Goal: Contribute content: Add original content to the website for others to see

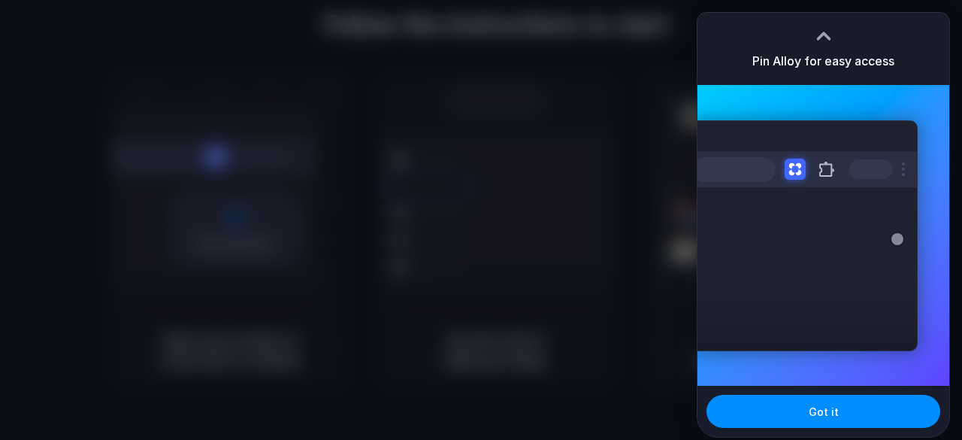
click at [600, 210] on div at bounding box center [481, 220] width 962 height 440
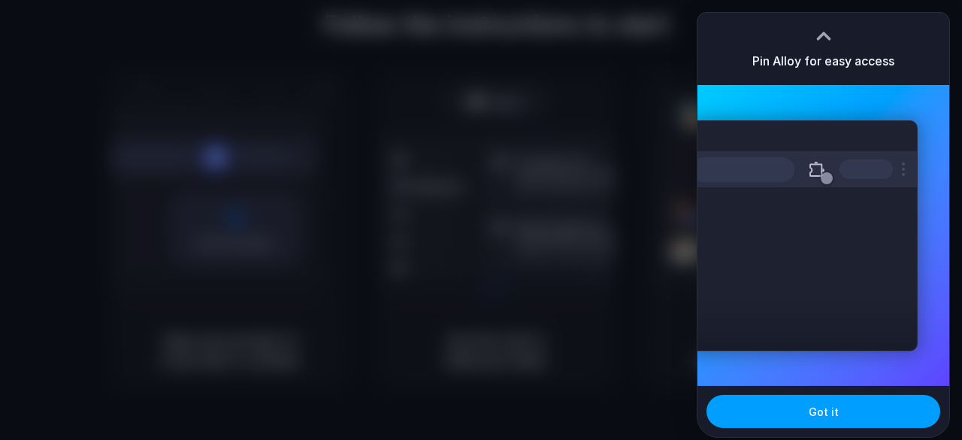
click at [809, 407] on button "Got it" at bounding box center [824, 411] width 234 height 33
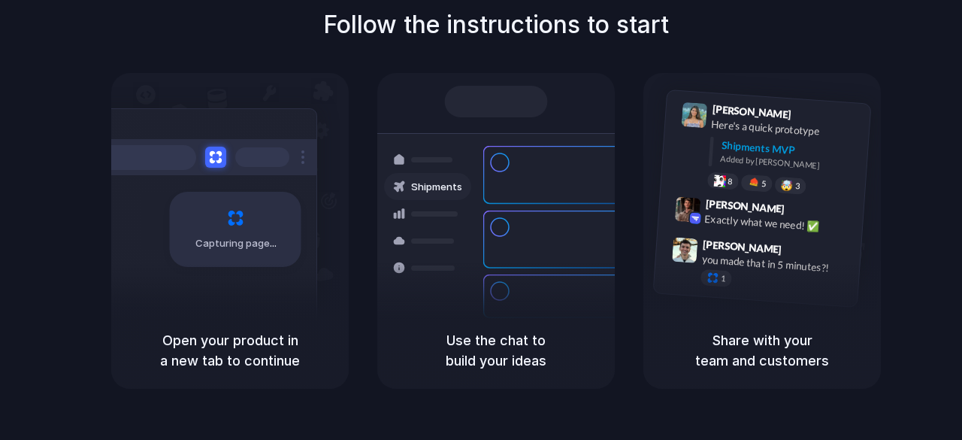
click at [481, 220] on div at bounding box center [481, 220] width 0 height 0
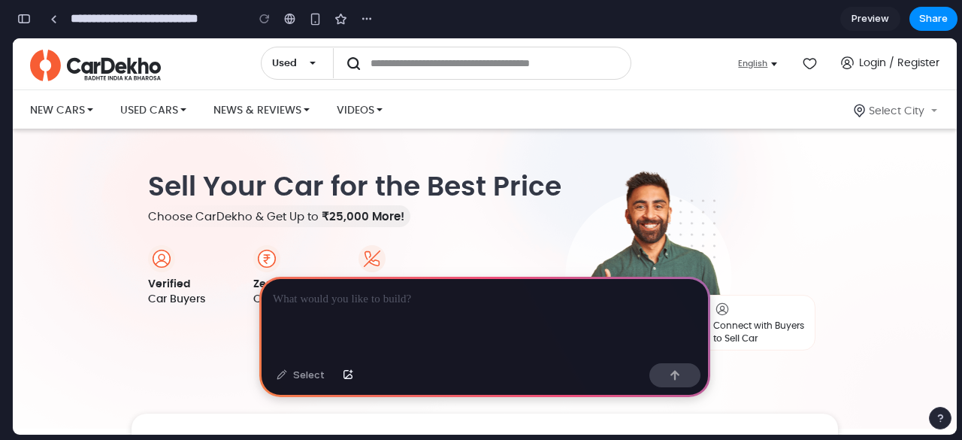
click at [430, 301] on p at bounding box center [485, 299] width 424 height 18
click at [354, 303] on div at bounding box center [484, 317] width 451 height 80
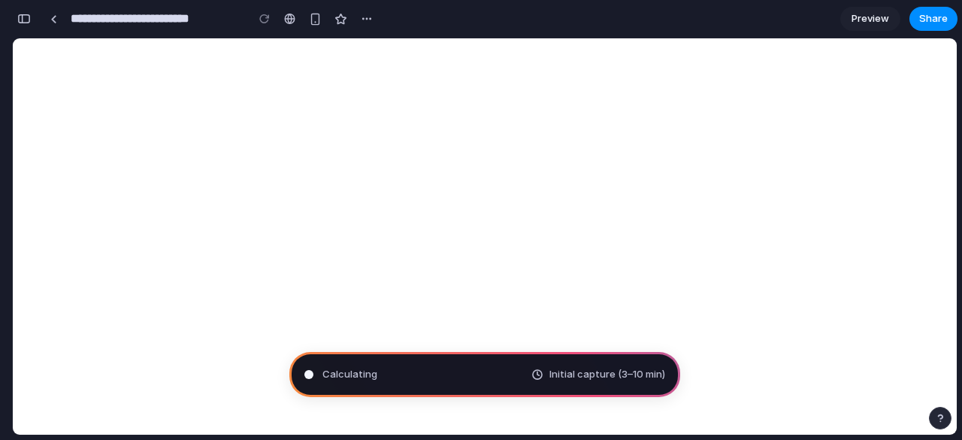
type input "**********"
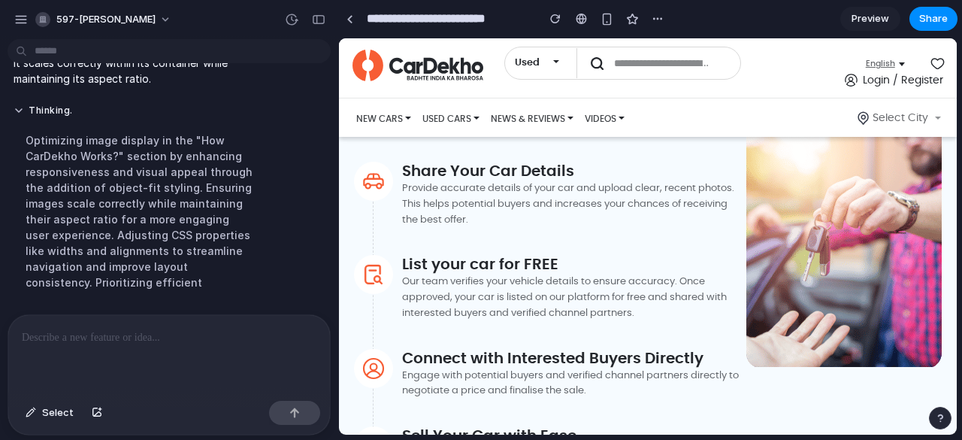
scroll to position [623, 0]
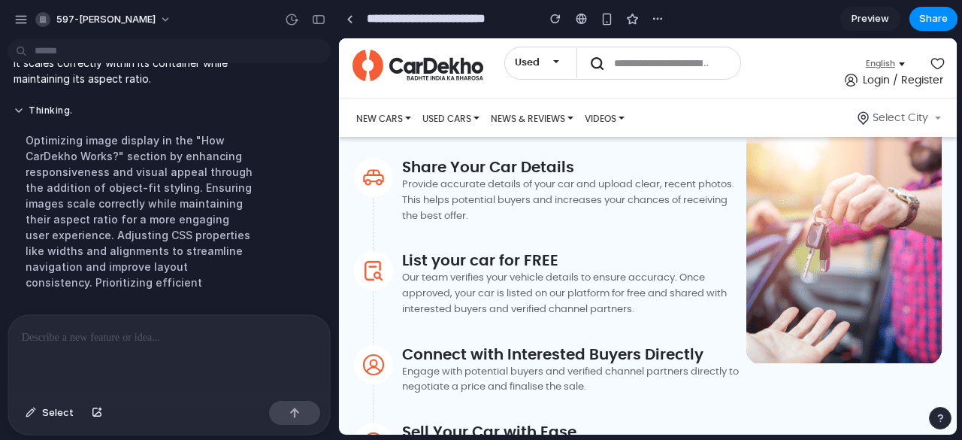
click at [906, 114] on span "Select City" at bounding box center [898, 119] width 59 height 16
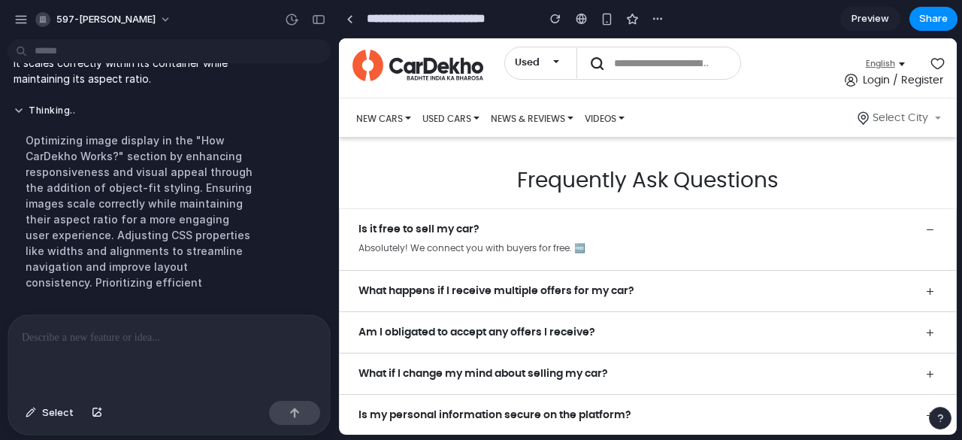
scroll to position [2337, 1]
click at [25, 17] on div "button" at bounding box center [21, 20] width 14 height 14
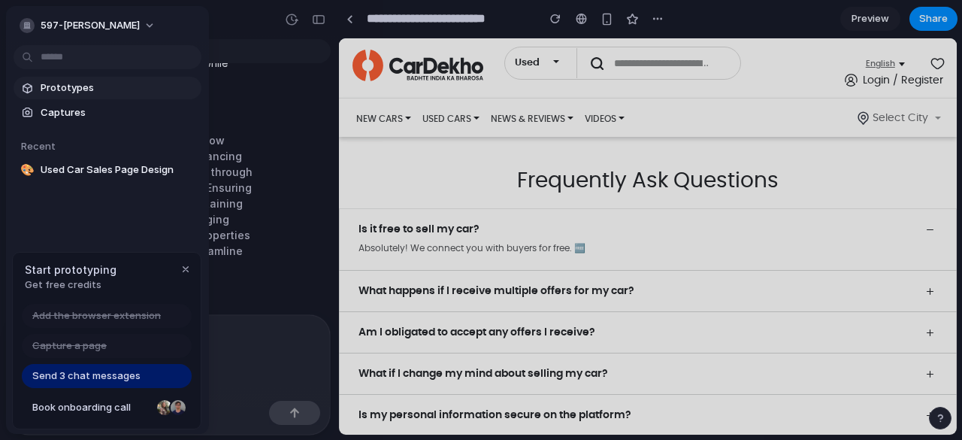
click at [74, 87] on span "Prototypes" at bounding box center [118, 87] width 155 height 15
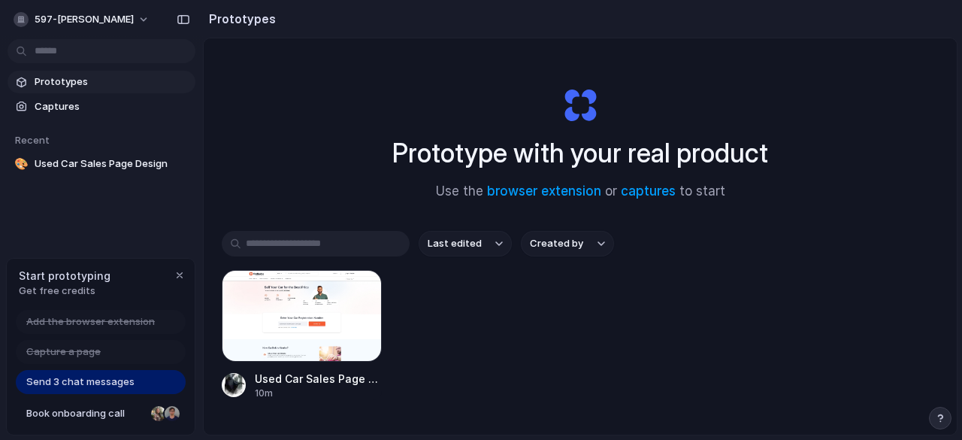
click at [582, 244] on button "Created by" at bounding box center [567, 244] width 93 height 26
click at [509, 241] on button "Last edited" at bounding box center [465, 244] width 93 height 26
click at [187, 17] on div "button" at bounding box center [184, 19] width 14 height 11
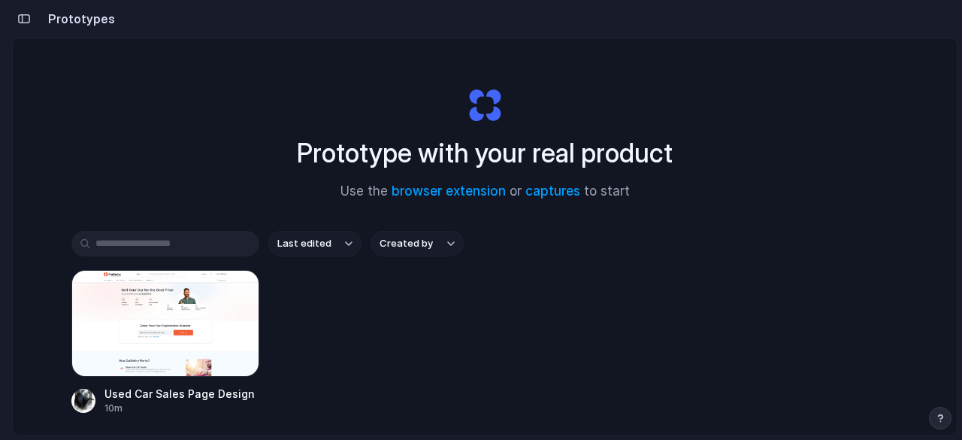
click at [22, 26] on button "button" at bounding box center [24, 19] width 24 height 24
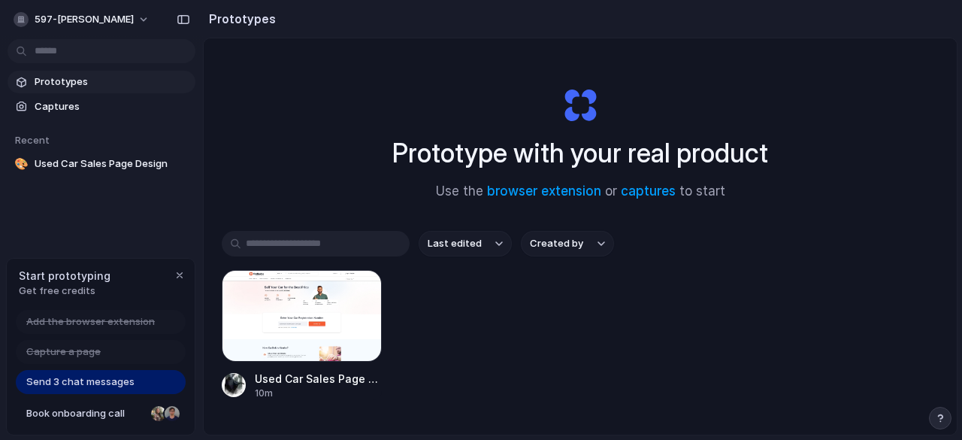
click at [81, 78] on span "Prototypes" at bounding box center [112, 81] width 155 height 15
click at [89, 98] on link "Captures" at bounding box center [102, 106] width 188 height 23
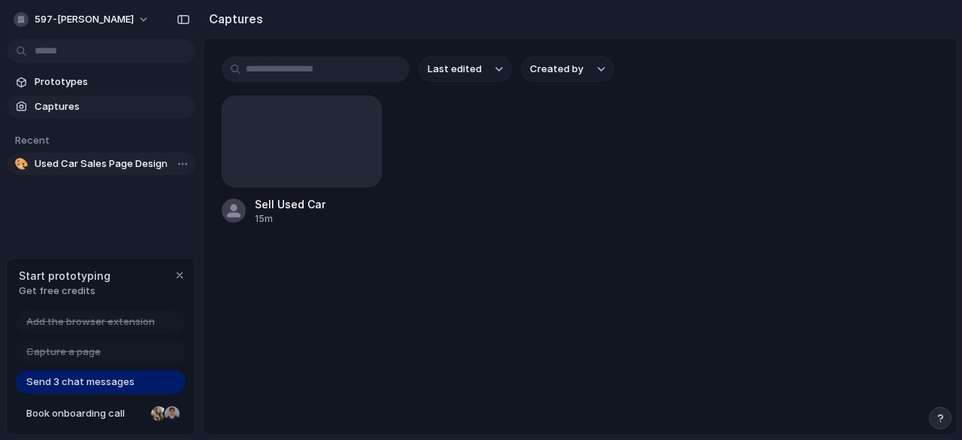
click at [119, 167] on span "Used Car Sales Page Design" at bounding box center [112, 163] width 155 height 15
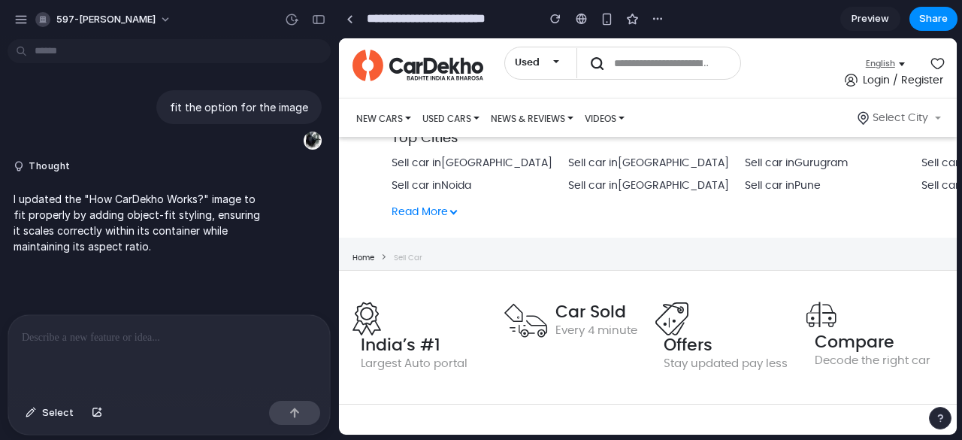
scroll to position [3310, 0]
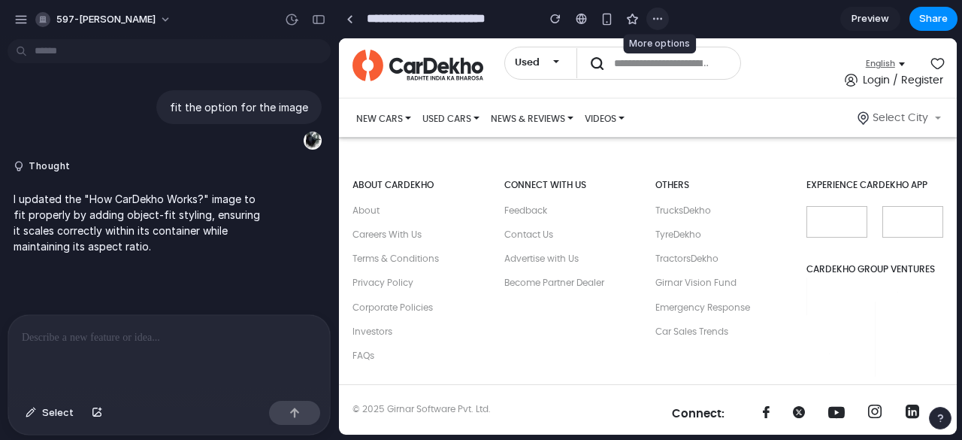
click at [655, 23] on div "button" at bounding box center [658, 19] width 12 height 12
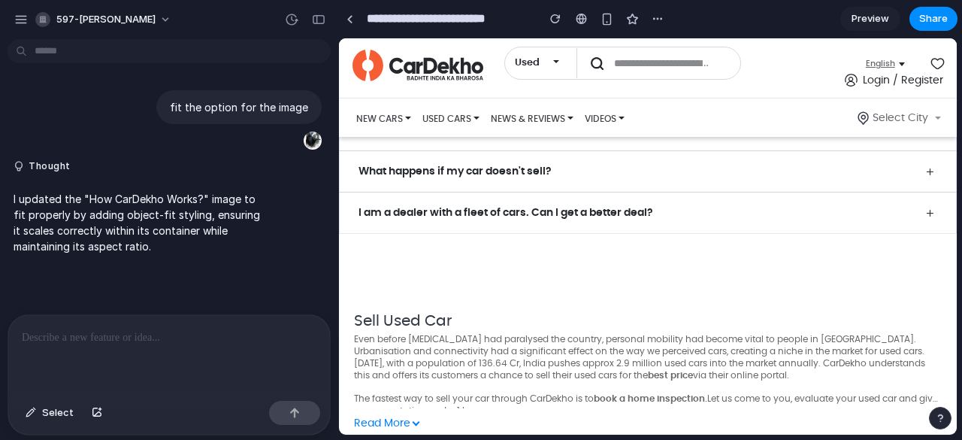
scroll to position [2655, 0]
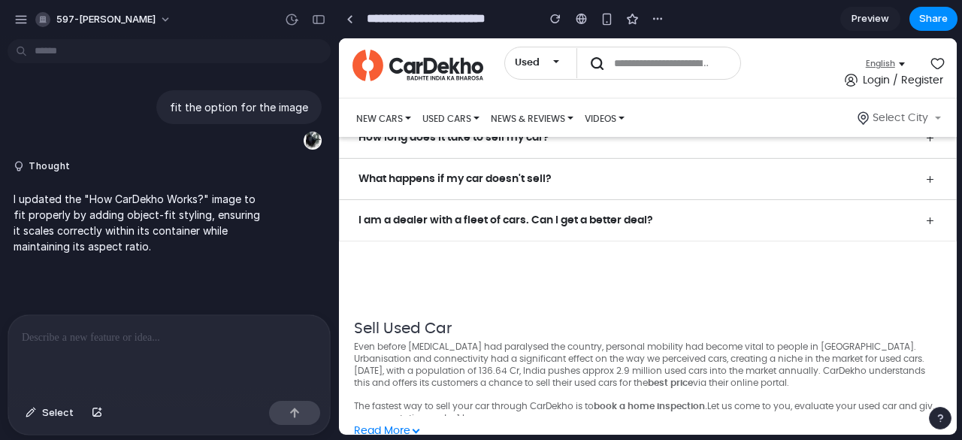
click at [878, 14] on span "Preview" at bounding box center [871, 18] width 38 height 15
